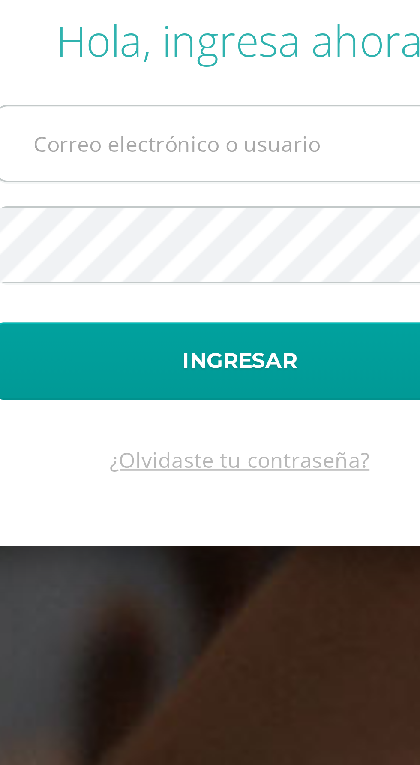
click at [163, 355] on input "text" at bounding box center [210, 344] width 139 height 21
click at [162, 355] on input "text" at bounding box center [210, 344] width 139 height 21
type input "20190133@ps.gt"
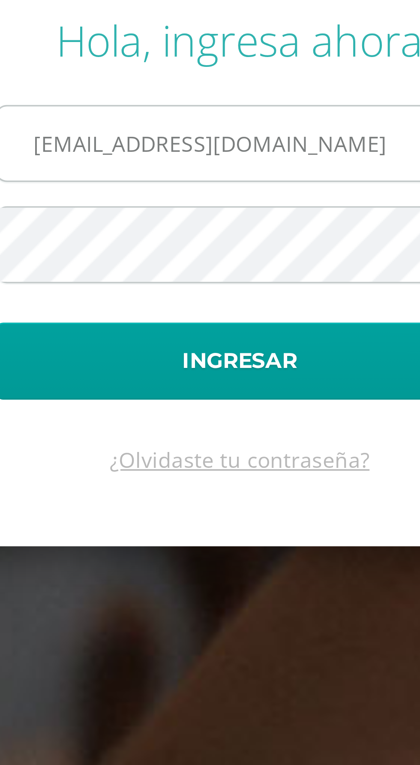
click at [141, 395] on button "Ingresar" at bounding box center [210, 406] width 139 height 22
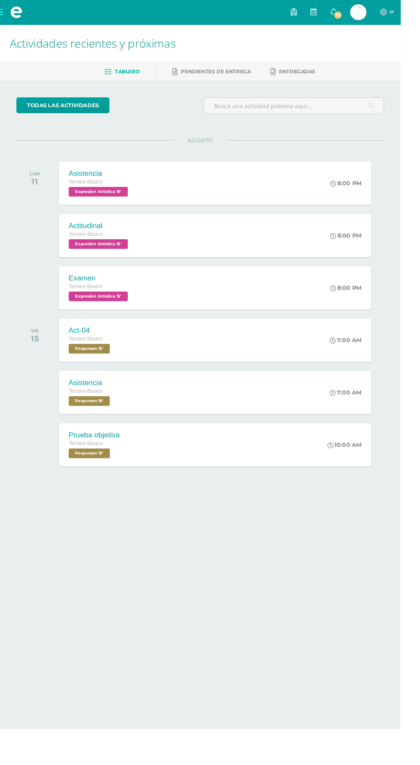
click at [387, 12] on span "David Alejandro Mi Perfil" at bounding box center [376, 12] width 21 height 17
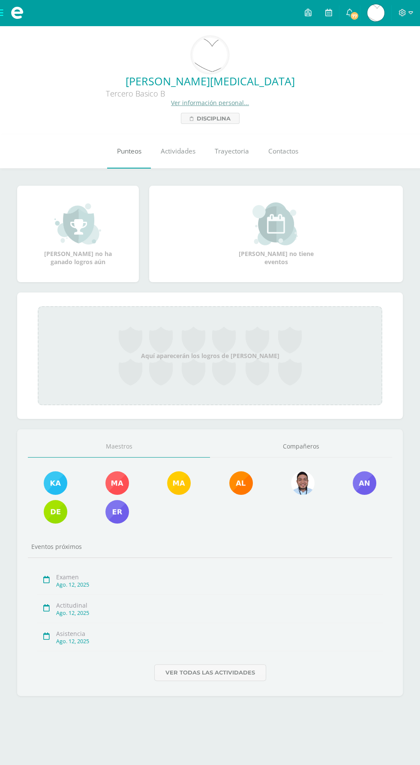
click at [131, 157] on link "Punteos" at bounding box center [129, 151] width 44 height 34
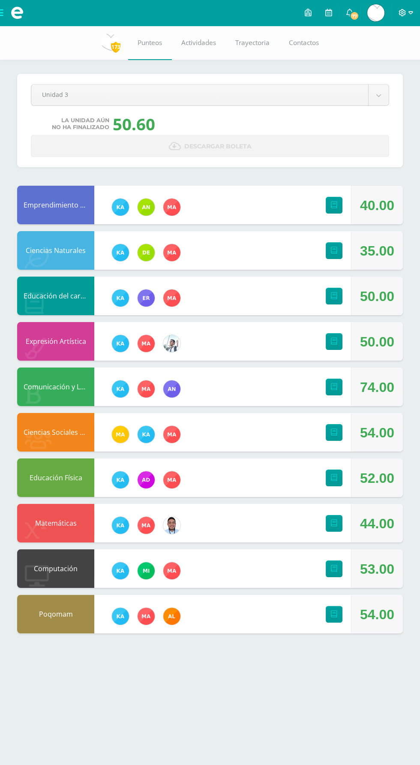
click at [411, 15] on icon at bounding box center [411, 13] width 5 height 8
click at [381, 63] on link "Cerrar sesión" at bounding box center [379, 58] width 68 height 12
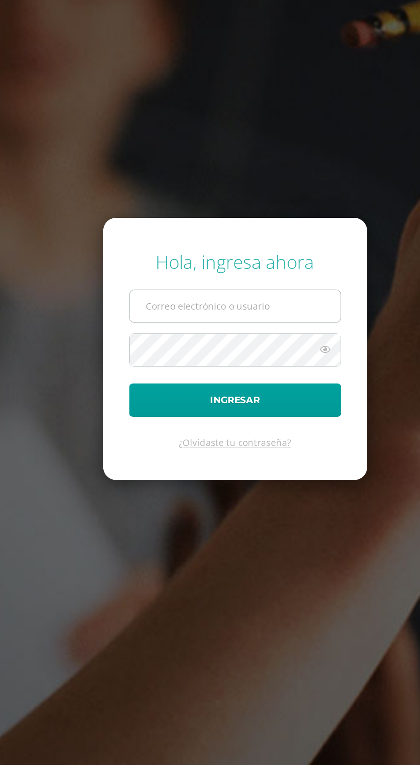
click at [157, 355] on input "text" at bounding box center [210, 344] width 139 height 21
type input "20190057@ps.gt"
click at [141, 395] on button "Ingresar" at bounding box center [210, 406] width 139 height 22
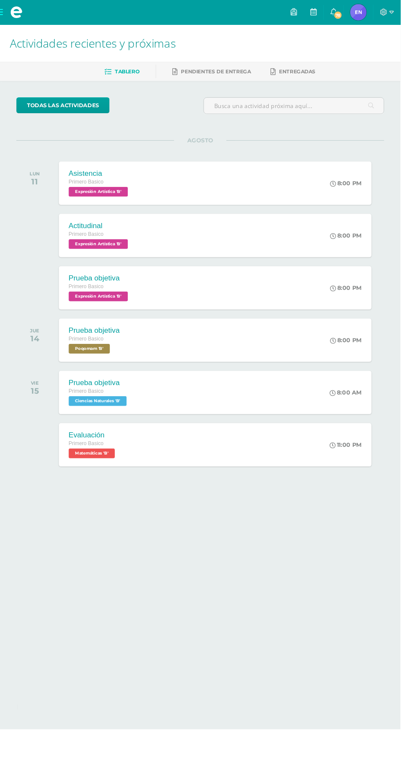
click at [385, 11] on img at bounding box center [376, 12] width 17 height 17
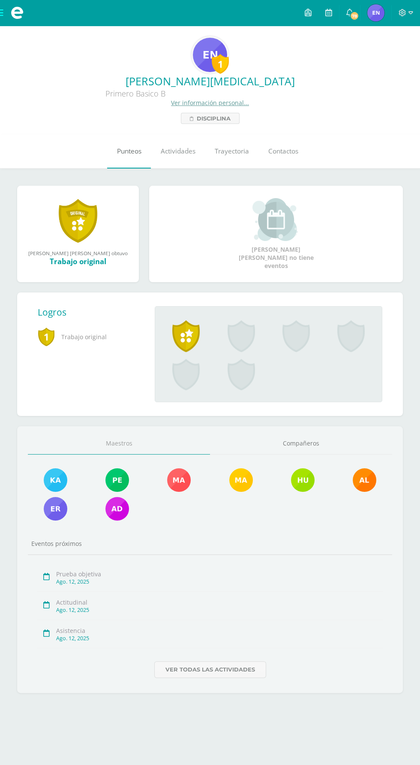
click at [122, 156] on span "Punteos" at bounding box center [129, 151] width 24 height 9
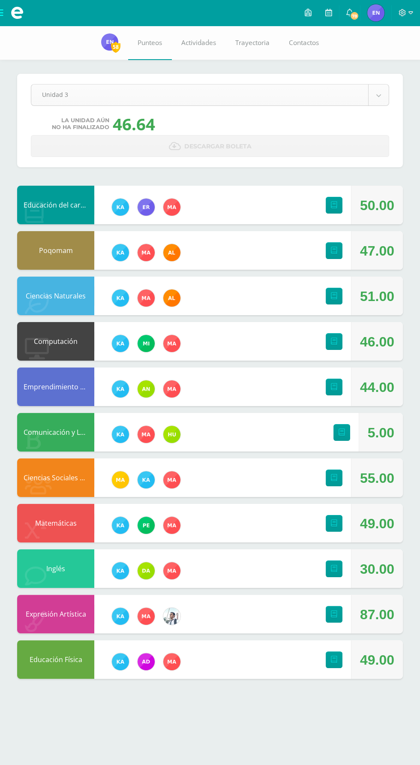
click at [55, 94] on body "Mis cursos Archivos Cerrar panel Ciencias Naturales Primero Basico "B" Ciencias…" at bounding box center [210, 348] width 420 height 696
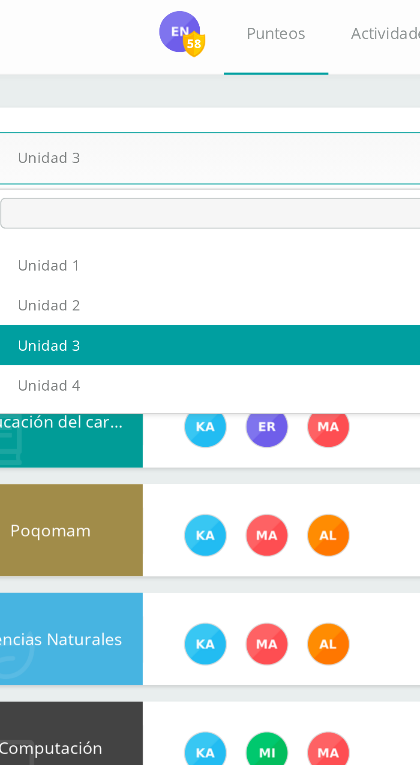
select select "Unidad 2"
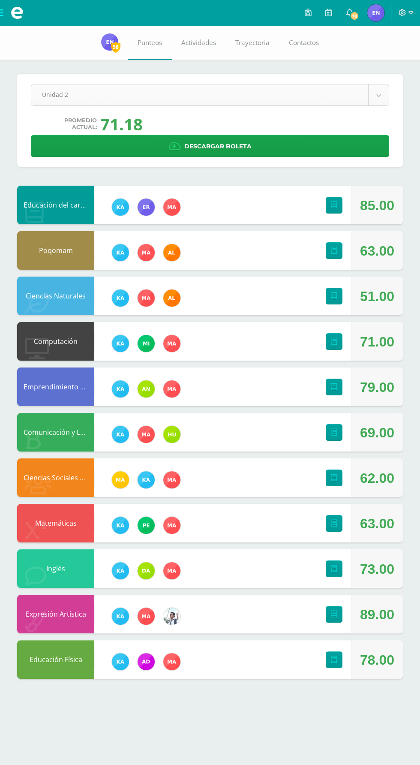
click at [69, 103] on body "Mis cursos Archivos Cerrar panel Ciencias Naturales Primero Basico "B" Ciencias…" at bounding box center [210, 348] width 420 height 696
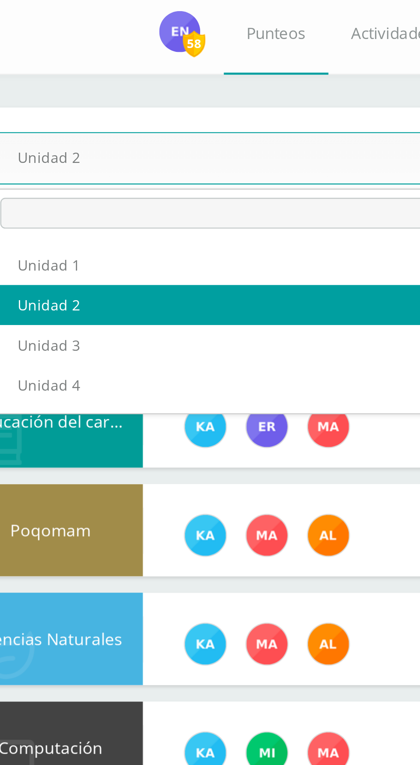
select select "Unidad 3"
